Goal: Use online tool/utility: Utilize a website feature to perform a specific function

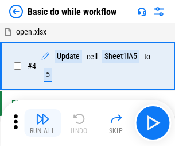
click at [43, 123] on img "button" at bounding box center [43, 119] width 14 height 14
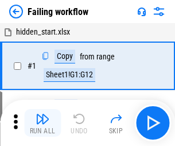
click at [43, 123] on img "button" at bounding box center [43, 119] width 14 height 14
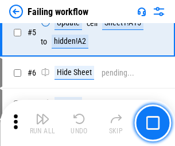
scroll to position [244, 0]
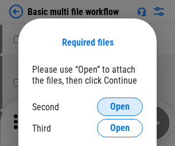
click at [120, 106] on span "Open" at bounding box center [120, 106] width 20 height 9
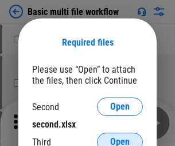
click at [120, 137] on span "Open" at bounding box center [120, 141] width 20 height 9
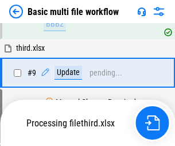
scroll to position [317, 0]
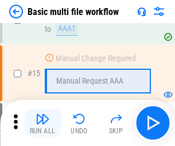
click at [43, 123] on img "button" at bounding box center [43, 119] width 14 height 14
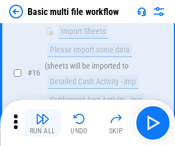
click at [43, 123] on img "button" at bounding box center [43, 119] width 14 height 14
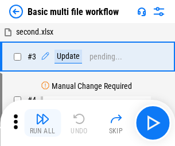
click at [43, 123] on img "button" at bounding box center [43, 119] width 14 height 14
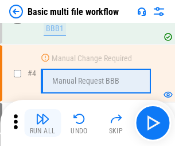
click at [43, 123] on img "button" at bounding box center [43, 119] width 14 height 14
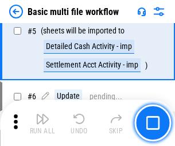
click at [43, 123] on img "button" at bounding box center [43, 119] width 14 height 14
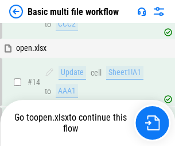
scroll to position [684, 0]
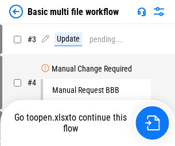
scroll to position [47, 0]
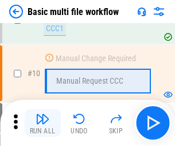
click at [43, 123] on img "button" at bounding box center [43, 119] width 14 height 14
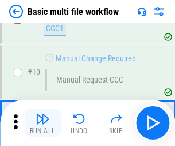
click at [43, 123] on img "button" at bounding box center [43, 119] width 14 height 14
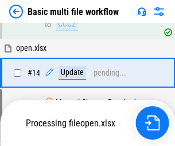
scroll to position [602, 0]
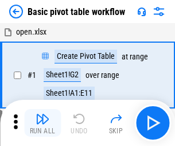
click at [43, 123] on img "button" at bounding box center [43, 119] width 14 height 14
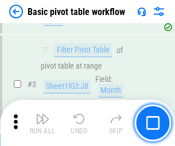
scroll to position [275, 0]
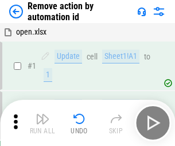
scroll to position [43, 0]
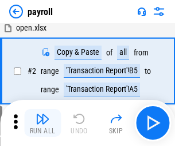
click at [43, 123] on img "button" at bounding box center [43, 119] width 14 height 14
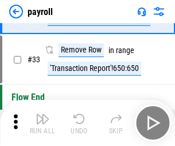
scroll to position [142, 0]
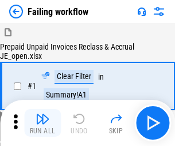
click at [43, 123] on img "button" at bounding box center [43, 119] width 14 height 14
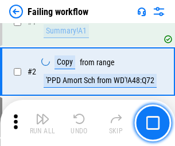
scroll to position [186, 0]
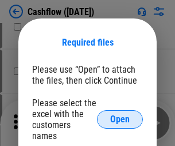
click at [120, 114] on span "Open" at bounding box center [120, 118] width 20 height 9
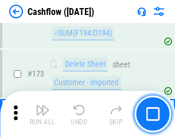
scroll to position [1218, 0]
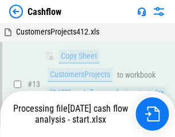
scroll to position [173, 0]
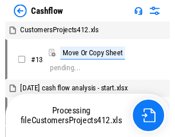
scroll to position [13, 0]
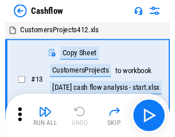
scroll to position [13, 0]
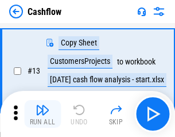
click at [43, 114] on img "button" at bounding box center [43, 110] width 14 height 14
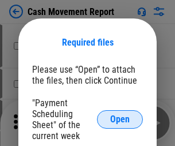
click at [120, 119] on span "Open" at bounding box center [120, 118] width 20 height 9
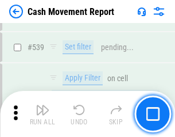
scroll to position [5105, 0]
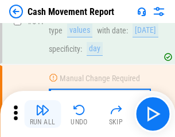
click at [43, 114] on img "button" at bounding box center [43, 110] width 14 height 14
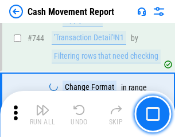
scroll to position [6126, 0]
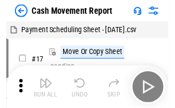
scroll to position [21, 0]
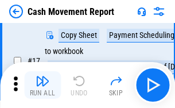
click at [43, 85] on img "button" at bounding box center [43, 81] width 14 height 14
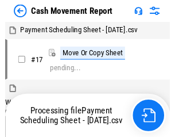
scroll to position [6, 0]
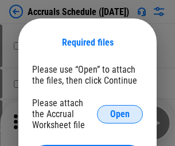
click at [120, 113] on span "Open" at bounding box center [120, 113] width 20 height 9
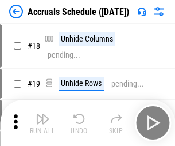
scroll to position [110, 0]
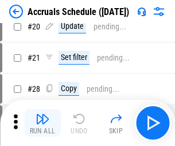
click at [43, 123] on img "button" at bounding box center [43, 119] width 14 height 14
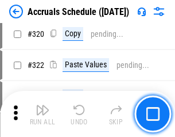
scroll to position [2139, 0]
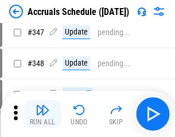
click at [43, 114] on img "button" at bounding box center [43, 110] width 14 height 14
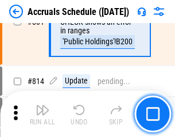
scroll to position [5075, 0]
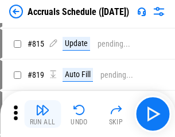
click at [43, 114] on img "button" at bounding box center [43, 110] width 14 height 14
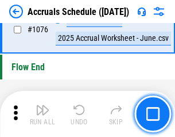
scroll to position [6889, 0]
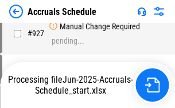
scroll to position [6080, 0]
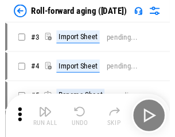
scroll to position [2, 0]
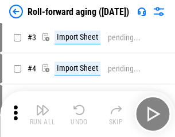
click at [43, 114] on img "button" at bounding box center [43, 110] width 14 height 14
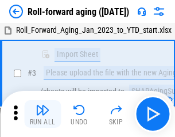
click at [43, 114] on img "button" at bounding box center [43, 110] width 14 height 14
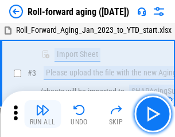
scroll to position [74, 0]
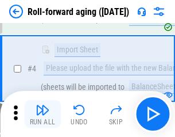
click at [43, 114] on img "button" at bounding box center [43, 110] width 14 height 14
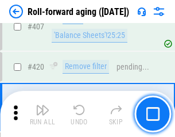
scroll to position [3988, 0]
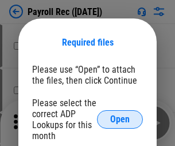
click at [120, 119] on span "Open" at bounding box center [120, 118] width 20 height 9
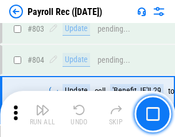
scroll to position [7307, 0]
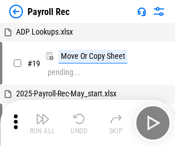
click at [43, 123] on img "button" at bounding box center [43, 119] width 14 height 14
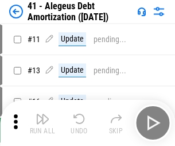
click at [43, 123] on img "button" at bounding box center [43, 119] width 14 height 14
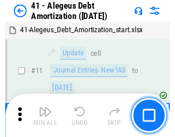
scroll to position [142, 0]
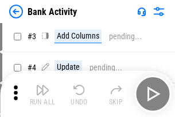
click at [43, 94] on img "button" at bounding box center [43, 90] width 14 height 14
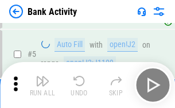
scroll to position [61, 0]
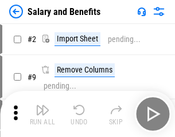
click at [43, 114] on img "button" at bounding box center [43, 110] width 14 height 14
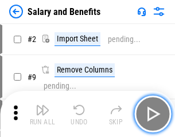
scroll to position [16, 0]
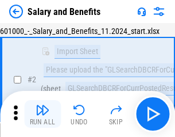
click at [43, 114] on img "button" at bounding box center [43, 110] width 14 height 14
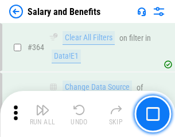
scroll to position [5416, 0]
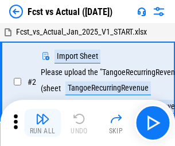
click at [43, 114] on img "button" at bounding box center [43, 119] width 14 height 14
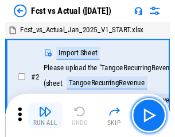
scroll to position [15, 0]
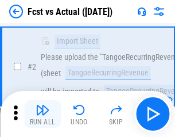
click at [43, 114] on img "button" at bounding box center [43, 110] width 14 height 14
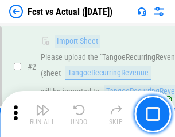
scroll to position [108, 0]
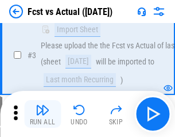
click at [43, 114] on img "button" at bounding box center [43, 110] width 14 height 14
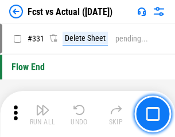
scroll to position [5506, 0]
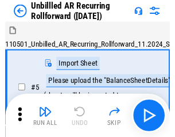
scroll to position [25, 0]
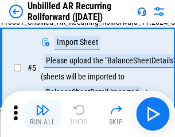
click at [43, 114] on img "button" at bounding box center [43, 110] width 14 height 14
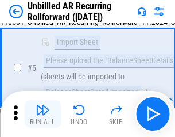
click at [43, 114] on img "button" at bounding box center [43, 110] width 14 height 14
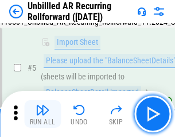
scroll to position [108, 0]
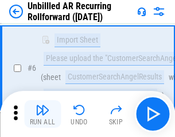
click at [43, 114] on img "button" at bounding box center [43, 110] width 14 height 14
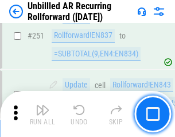
scroll to position [3907, 0]
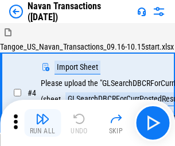
click at [43, 114] on img "button" at bounding box center [43, 119] width 14 height 14
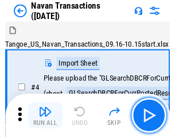
scroll to position [18, 0]
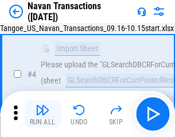
click at [43, 114] on img "button" at bounding box center [43, 110] width 14 height 14
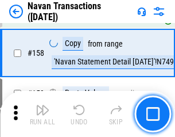
scroll to position [3729, 0]
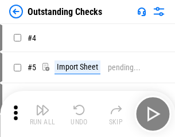
click at [43, 114] on img "button" at bounding box center [43, 110] width 14 height 14
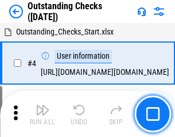
scroll to position [48, 0]
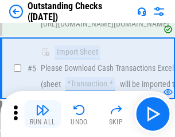
click at [43, 114] on img "button" at bounding box center [43, 110] width 14 height 14
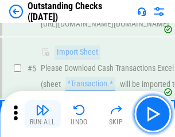
scroll to position [120, 0]
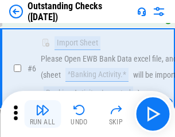
click at [43, 114] on img "button" at bounding box center [43, 110] width 14 height 14
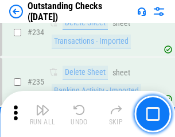
scroll to position [3493, 0]
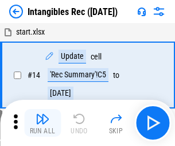
click at [43, 123] on img "button" at bounding box center [43, 119] width 14 height 14
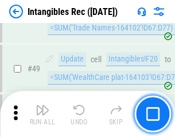
scroll to position [448, 0]
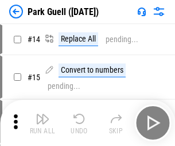
click at [43, 114] on img "button" at bounding box center [43, 119] width 14 height 14
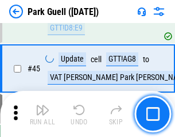
scroll to position [1438, 0]
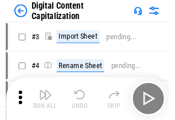
scroll to position [33, 0]
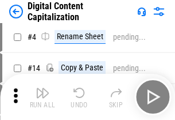
click at [43, 97] on img "button" at bounding box center [43, 93] width 14 height 14
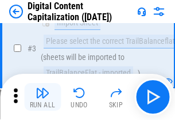
click at [43, 97] on img "button" at bounding box center [43, 93] width 14 height 14
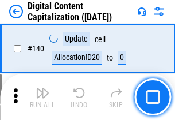
scroll to position [1220, 0]
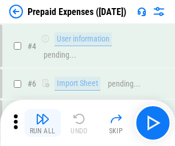
click at [43, 114] on img "button" at bounding box center [43, 119] width 14 height 14
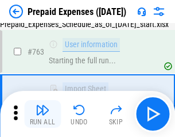
click at [43, 114] on img "button" at bounding box center [43, 110] width 14 height 14
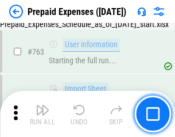
scroll to position [3256, 0]
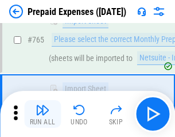
click at [43, 114] on img "button" at bounding box center [43, 110] width 14 height 14
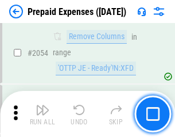
scroll to position [12023, 0]
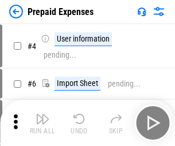
click at [43, 123] on img "button" at bounding box center [43, 119] width 14 height 14
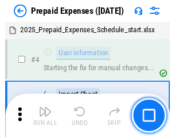
scroll to position [51, 0]
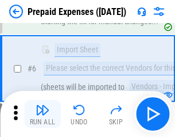
click at [43, 114] on img "button" at bounding box center [43, 110] width 14 height 14
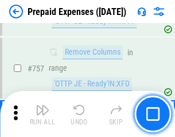
scroll to position [4098, 0]
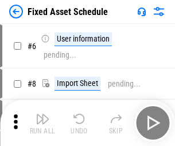
click at [43, 123] on img "button" at bounding box center [43, 119] width 14 height 14
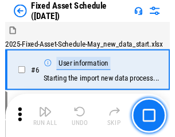
scroll to position [62, 0]
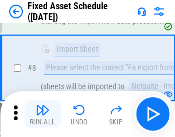
click at [43, 114] on img "button" at bounding box center [43, 110] width 14 height 14
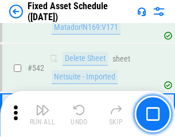
scroll to position [4101, 0]
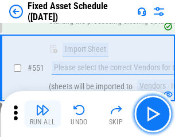
click at [43, 114] on img "button" at bounding box center [43, 110] width 14 height 14
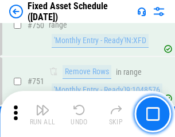
scroll to position [5607, 0]
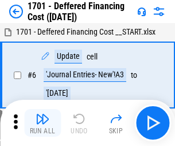
click at [43, 123] on img "button" at bounding box center [43, 119] width 14 height 14
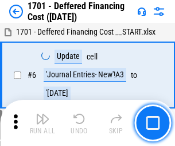
scroll to position [138, 0]
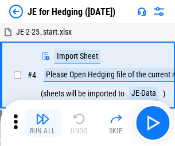
click at [43, 114] on img "button" at bounding box center [43, 119] width 14 height 14
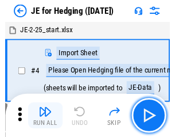
scroll to position [2, 0]
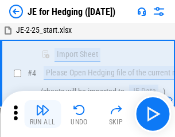
click at [43, 114] on img "button" at bounding box center [43, 110] width 14 height 14
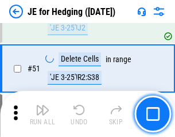
scroll to position [745, 0]
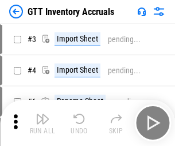
click at [43, 114] on img "button" at bounding box center [43, 119] width 14 height 14
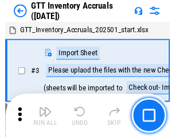
scroll to position [2, 0]
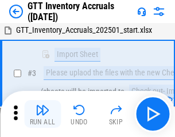
click at [43, 114] on img "button" at bounding box center [43, 110] width 14 height 14
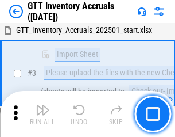
scroll to position [74, 0]
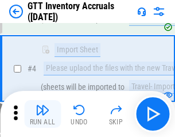
click at [43, 114] on img "button" at bounding box center [43, 110] width 14 height 14
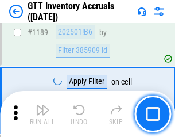
scroll to position [9392, 0]
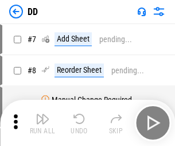
click at [43, 123] on img "button" at bounding box center [43, 119] width 14 height 14
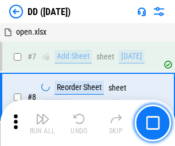
scroll to position [111, 0]
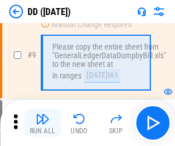
click at [43, 123] on img "button" at bounding box center [43, 119] width 14 height 14
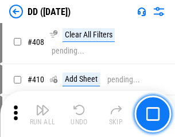
scroll to position [5146, 0]
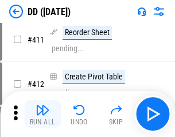
click at [43, 114] on img "button" at bounding box center [43, 110] width 14 height 14
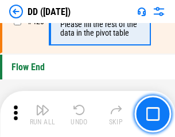
scroll to position [5505, 0]
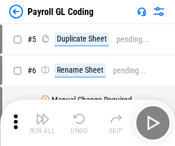
click at [43, 123] on img "button" at bounding box center [43, 119] width 14 height 14
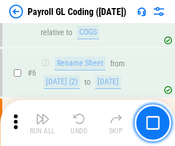
scroll to position [138, 0]
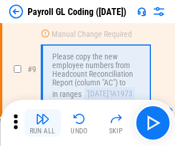
click at [43, 123] on img "button" at bounding box center [43, 119] width 14 height 14
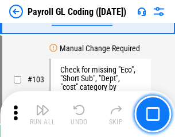
scroll to position [2698, 0]
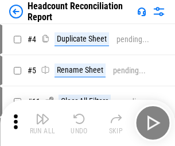
click at [43, 123] on img "button" at bounding box center [43, 119] width 14 height 14
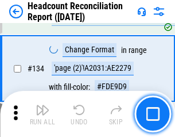
scroll to position [1383, 0]
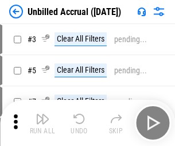
click at [43, 123] on img "button" at bounding box center [43, 119] width 14 height 14
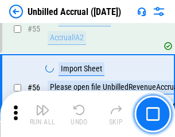
scroll to position [1201, 0]
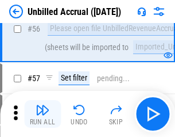
click at [43, 114] on img "button" at bounding box center [43, 110] width 14 height 14
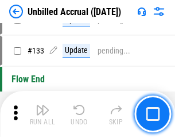
scroll to position [3426, 0]
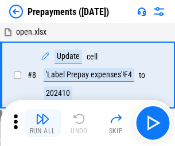
click at [43, 123] on img "button" at bounding box center [43, 119] width 14 height 14
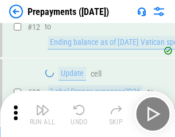
scroll to position [128, 0]
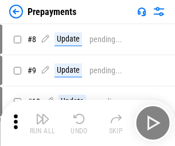
click at [43, 123] on img "button" at bounding box center [43, 119] width 14 height 14
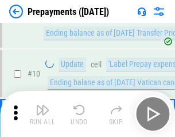
scroll to position [72, 0]
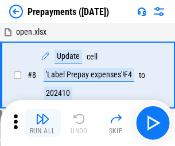
click at [43, 123] on img "button" at bounding box center [43, 119] width 14 height 14
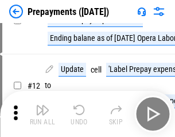
scroll to position [72, 0]
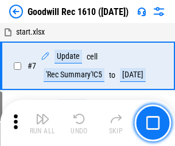
scroll to position [197, 0]
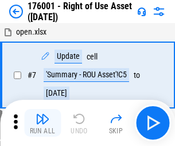
click at [43, 123] on img "button" at bounding box center [43, 119] width 14 height 14
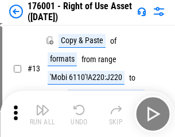
scroll to position [74, 0]
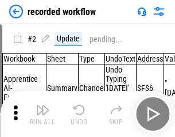
click at [43, 114] on img "button" at bounding box center [43, 110] width 14 height 14
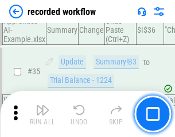
scroll to position [3595, 0]
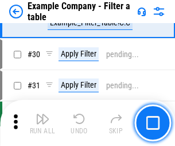
scroll to position [1052, 0]
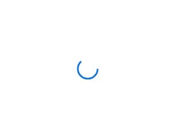
scroll to position [18, 0]
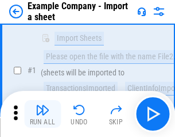
click at [43, 114] on img "button" at bounding box center [43, 110] width 14 height 14
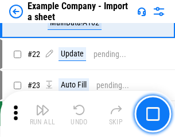
scroll to position [254, 0]
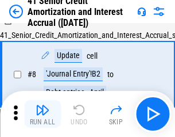
click at [43, 114] on img "button" at bounding box center [43, 110] width 14 height 14
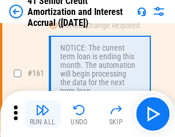
click at [43, 114] on img "button" at bounding box center [43, 110] width 14 height 14
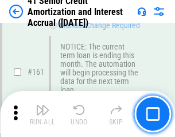
scroll to position [1230, 0]
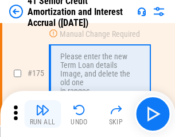
click at [43, 114] on img "button" at bounding box center [43, 110] width 14 height 14
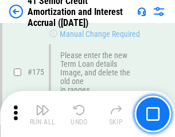
scroll to position [1347, 0]
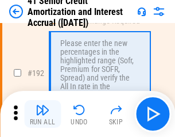
click at [43, 114] on img "button" at bounding box center [43, 110] width 14 height 14
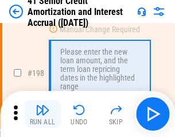
click at [43, 114] on img "button" at bounding box center [43, 110] width 14 height 14
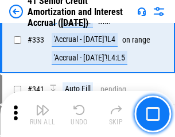
scroll to position [2938, 0]
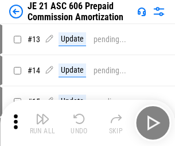
click at [43, 114] on img "button" at bounding box center [43, 119] width 14 height 14
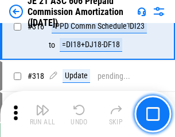
scroll to position [2147, 0]
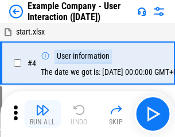
click at [43, 114] on img "button" at bounding box center [43, 110] width 14 height 14
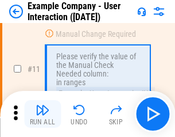
click at [43, 114] on img "button" at bounding box center [43, 110] width 14 height 14
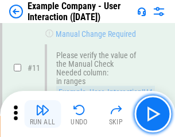
scroll to position [249, 0]
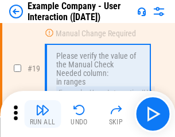
click at [43, 114] on img "button" at bounding box center [43, 110] width 14 height 14
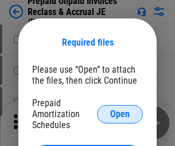
click at [120, 113] on span "Open" at bounding box center [120, 113] width 20 height 9
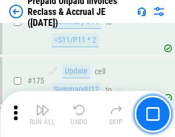
scroll to position [1553, 0]
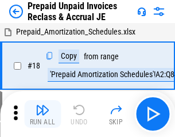
click at [43, 114] on img "button" at bounding box center [43, 110] width 14 height 14
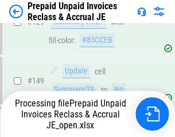
scroll to position [942, 0]
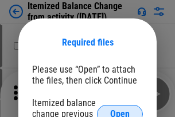
click at [120, 109] on span "Open" at bounding box center [120, 113] width 20 height 9
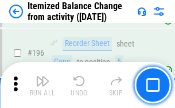
scroll to position [2214, 0]
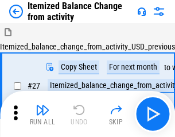
scroll to position [18, 0]
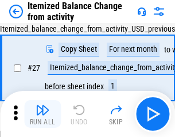
click at [43, 114] on img "button" at bounding box center [43, 110] width 14 height 14
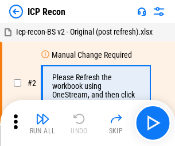
scroll to position [5, 0]
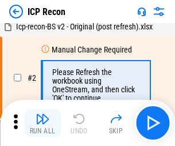
click at [43, 123] on img "button" at bounding box center [43, 119] width 14 height 14
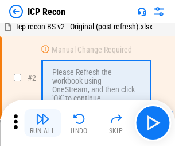
click at [43, 123] on img "button" at bounding box center [43, 119] width 14 height 14
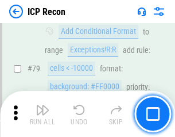
scroll to position [1127, 0]
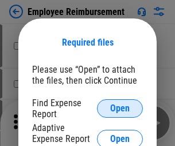
click at [120, 108] on span "Open" at bounding box center [120, 108] width 20 height 9
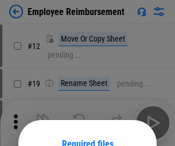
scroll to position [101, 0]
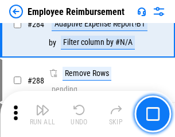
scroll to position [3126, 0]
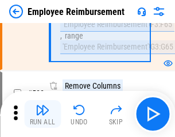
click at [43, 114] on img "button" at bounding box center [43, 110] width 14 height 14
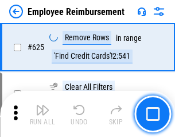
scroll to position [6886, 0]
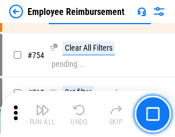
click at [43, 114] on img "button" at bounding box center [43, 110] width 14 height 14
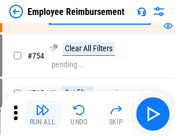
click at [43, 114] on img "button" at bounding box center [43, 110] width 14 height 14
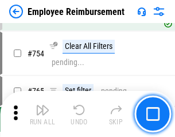
scroll to position [8069, 0]
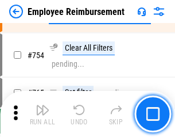
click at [43, 114] on img "button" at bounding box center [43, 110] width 14 height 14
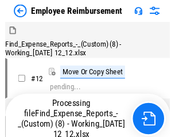
scroll to position [39, 0]
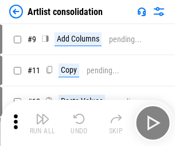
click at [43, 123] on img "button" at bounding box center [43, 119] width 14 height 14
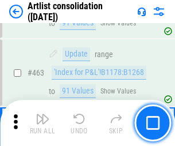
scroll to position [5036, 0]
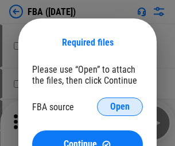
click at [120, 106] on span "Open" at bounding box center [120, 106] width 20 height 9
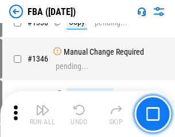
scroll to position [12168, 0]
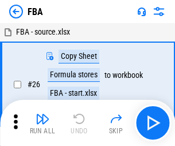
scroll to position [12, 0]
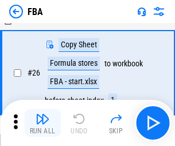
click at [43, 123] on img "button" at bounding box center [43, 119] width 14 height 14
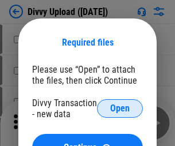
click at [120, 108] on span "Open" at bounding box center [120, 108] width 20 height 9
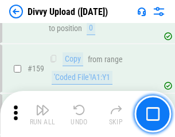
scroll to position [1191, 0]
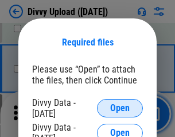
click at [120, 108] on span "Open" at bounding box center [120, 108] width 20 height 9
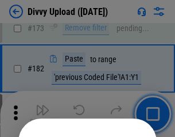
scroll to position [1291, 0]
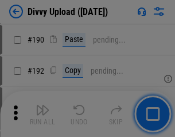
scroll to position [1452, 0]
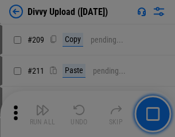
scroll to position [1954, 0]
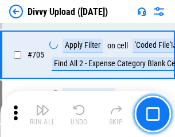
scroll to position [7868, 0]
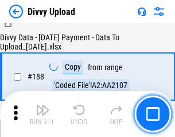
scroll to position [1354, 0]
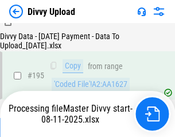
scroll to position [1607, 0]
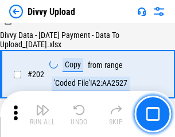
scroll to position [1861, 0]
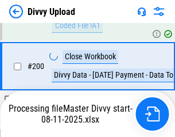
scroll to position [1794, 0]
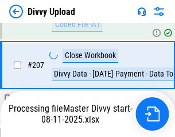
scroll to position [2115, 0]
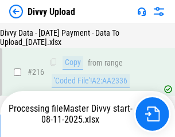
scroll to position [2368, 0]
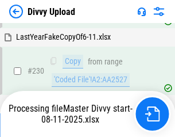
scroll to position [2854, 0]
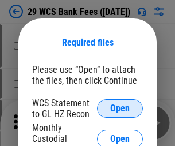
click at [120, 108] on span "Open" at bounding box center [120, 108] width 20 height 9
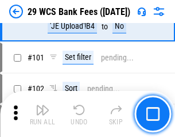
scroll to position [1121, 0]
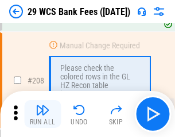
click at [43, 114] on img "button" at bounding box center [43, 110] width 14 height 14
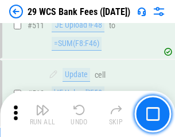
scroll to position [5787, 0]
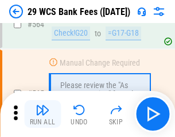
click at [43, 114] on img "button" at bounding box center [43, 110] width 14 height 14
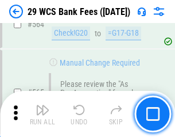
scroll to position [6220, 0]
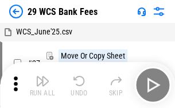
scroll to position [21, 0]
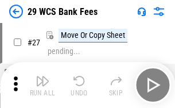
click at [43, 85] on img "button" at bounding box center [43, 81] width 14 height 14
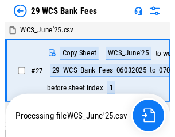
scroll to position [2, 0]
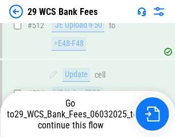
scroll to position [6141, 0]
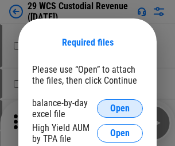
click at [120, 108] on span "Open" at bounding box center [120, 108] width 20 height 9
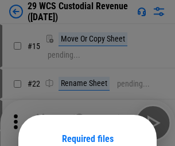
scroll to position [96, 0]
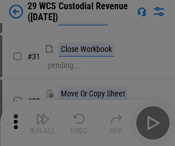
scroll to position [247, 0]
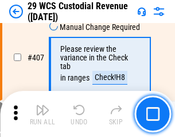
scroll to position [5327, 0]
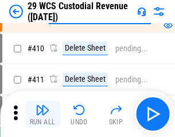
click at [43, 114] on img "button" at bounding box center [43, 110] width 14 height 14
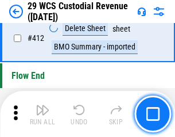
scroll to position [5493, 0]
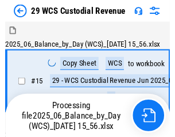
scroll to position [28, 0]
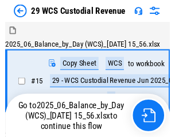
scroll to position [21, 0]
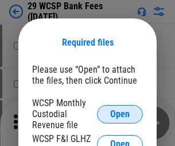
click at [120, 113] on span "Open" at bounding box center [120, 113] width 20 height 9
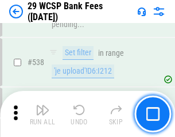
scroll to position [4419, 0]
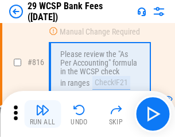
click at [43, 114] on img "button" at bounding box center [43, 110] width 14 height 14
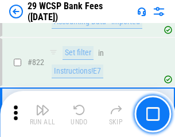
scroll to position [7085, 0]
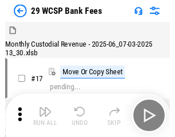
scroll to position [28, 0]
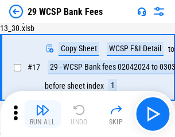
click at [43, 114] on img "button" at bounding box center [43, 110] width 14 height 14
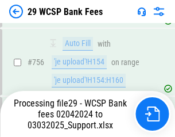
scroll to position [6499, 0]
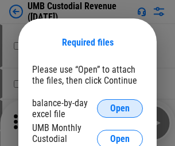
click at [120, 108] on span "Open" at bounding box center [120, 108] width 20 height 9
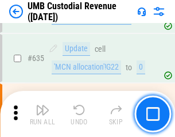
scroll to position [6019, 0]
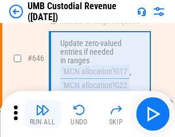
click at [43, 114] on img "button" at bounding box center [43, 110] width 14 height 14
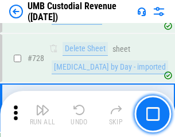
scroll to position [7095, 0]
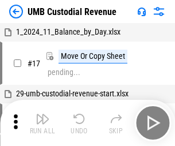
scroll to position [9, 0]
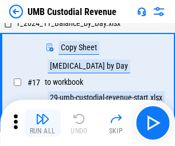
click at [43, 123] on img "button" at bounding box center [43, 119] width 14 height 14
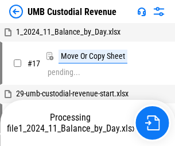
scroll to position [9, 0]
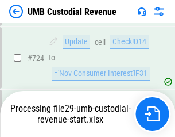
scroll to position [7019, 0]
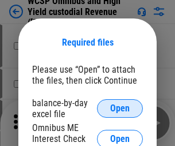
click at [120, 108] on span "Open" at bounding box center [120, 108] width 20 height 9
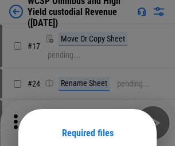
scroll to position [90, 0]
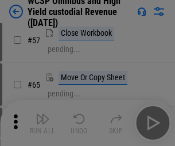
scroll to position [502, 0]
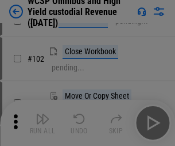
scroll to position [790, 0]
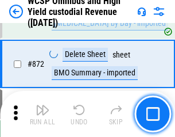
scroll to position [9734, 0]
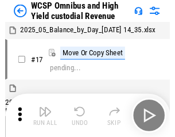
scroll to position [6, 0]
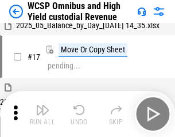
click at [43, 114] on img "button" at bounding box center [43, 110] width 14 height 14
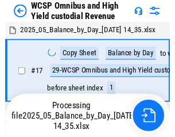
scroll to position [6, 0]
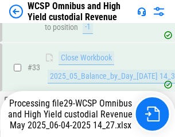
scroll to position [511, 0]
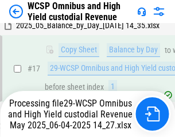
scroll to position [239, 0]
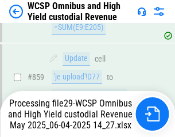
scroll to position [9708, 0]
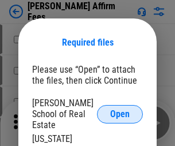
click at [120, 109] on span "Open" at bounding box center [120, 113] width 20 height 9
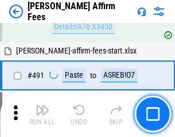
scroll to position [3127, 0]
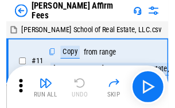
scroll to position [12, 0]
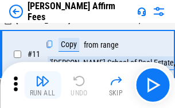
click at [43, 85] on img "button" at bounding box center [43, 81] width 14 height 14
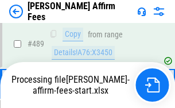
scroll to position [3016, 0]
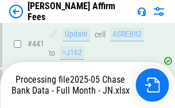
scroll to position [3016, 0]
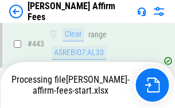
scroll to position [3016, 0]
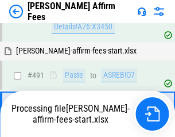
scroll to position [3069, 0]
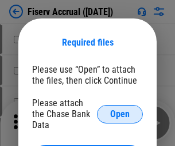
click at [120, 109] on span "Open" at bounding box center [120, 113] width 20 height 9
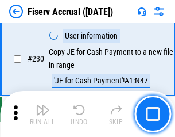
scroll to position [3645, 0]
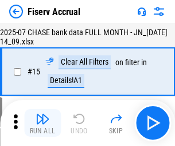
click at [43, 123] on img "button" at bounding box center [43, 119] width 14 height 14
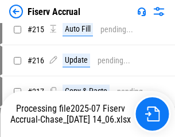
scroll to position [3490, 0]
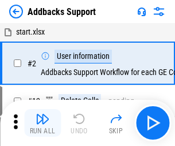
click at [43, 114] on img "button" at bounding box center [43, 119] width 14 height 14
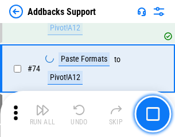
scroll to position [837, 0]
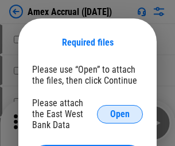
click at [120, 113] on span "Open" at bounding box center [120, 113] width 20 height 9
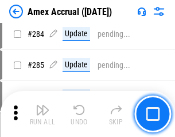
scroll to position [3149, 0]
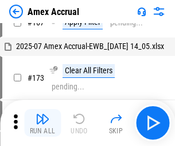
click at [43, 123] on img "button" at bounding box center [43, 119] width 14 height 14
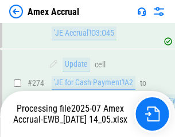
scroll to position [3428, 0]
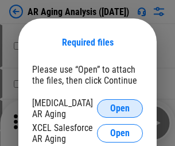
click at [120, 106] on span "Open" at bounding box center [120, 108] width 20 height 9
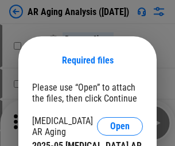
scroll to position [18, 0]
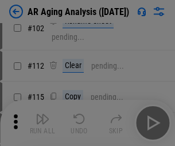
scroll to position [158, 0]
